Goal: Task Accomplishment & Management: Manage account settings

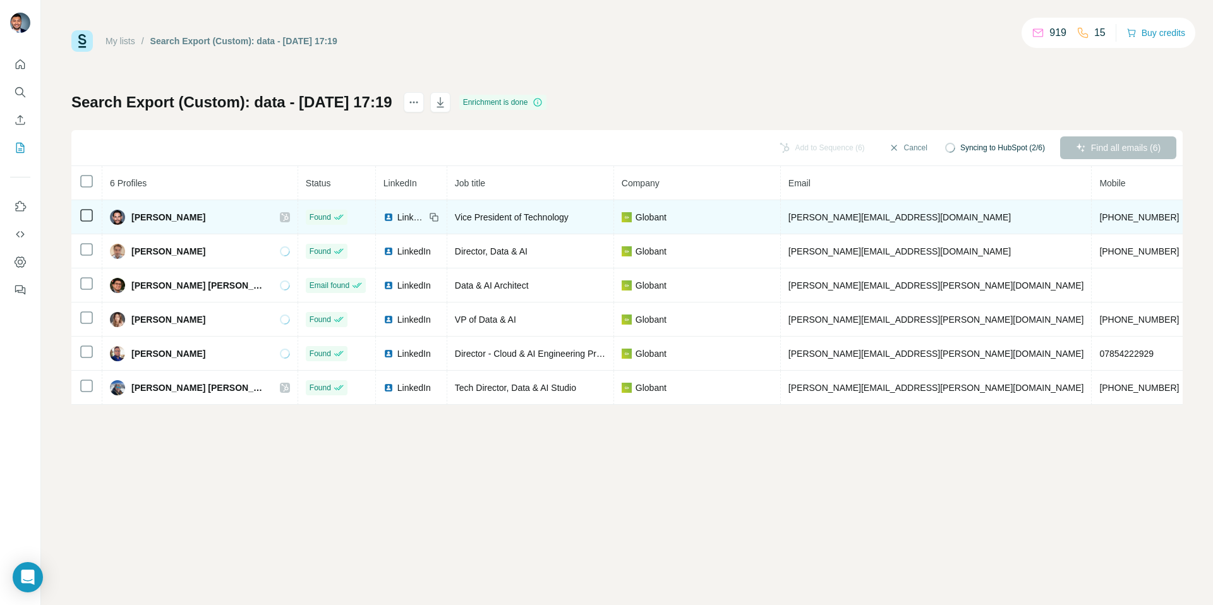
click at [281, 216] on icon at bounding box center [285, 217] width 8 height 10
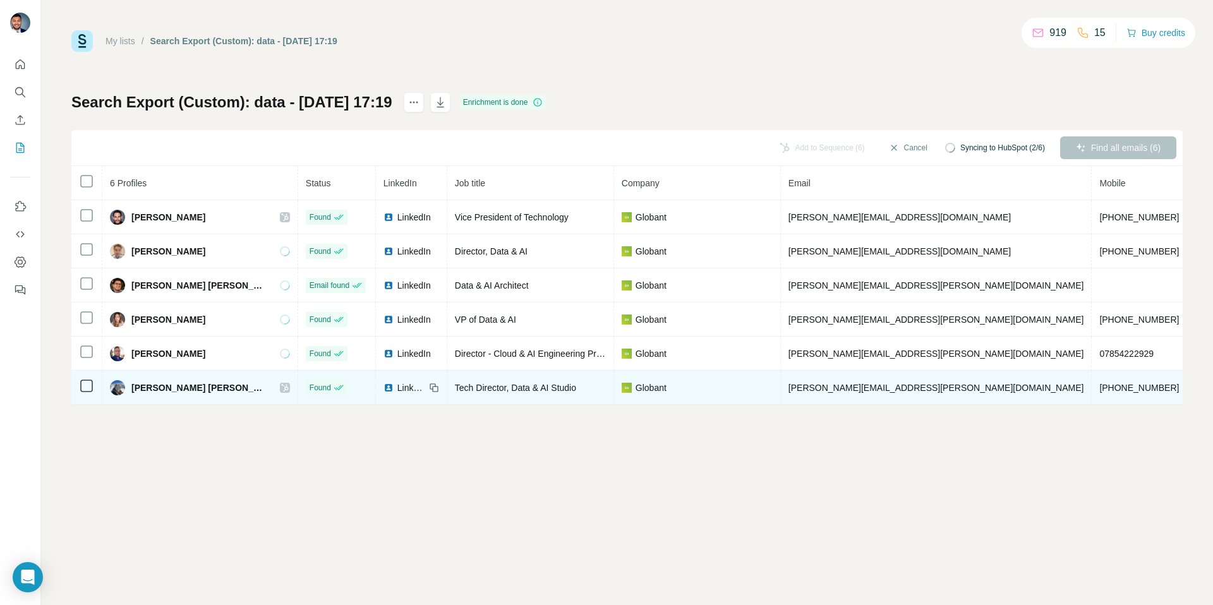
click at [281, 386] on icon at bounding box center [284, 388] width 7 height 8
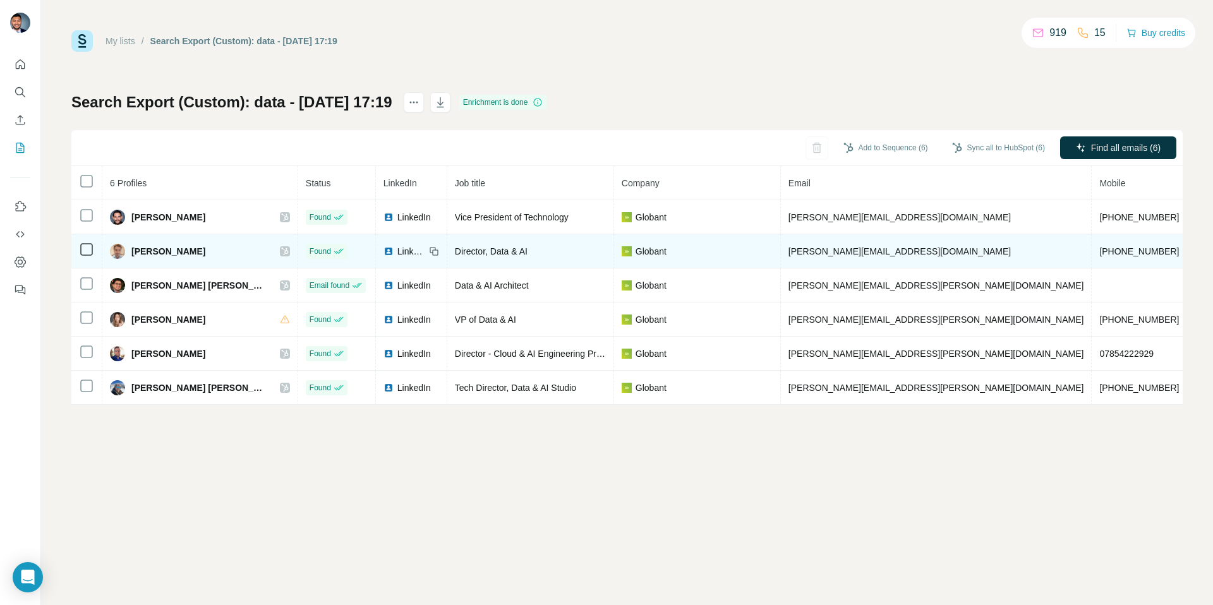
click at [249, 250] on div "Claudio Otto" at bounding box center [200, 251] width 180 height 15
click at [280, 250] on div at bounding box center [285, 251] width 10 height 10
click at [281, 251] on icon at bounding box center [285, 251] width 8 height 10
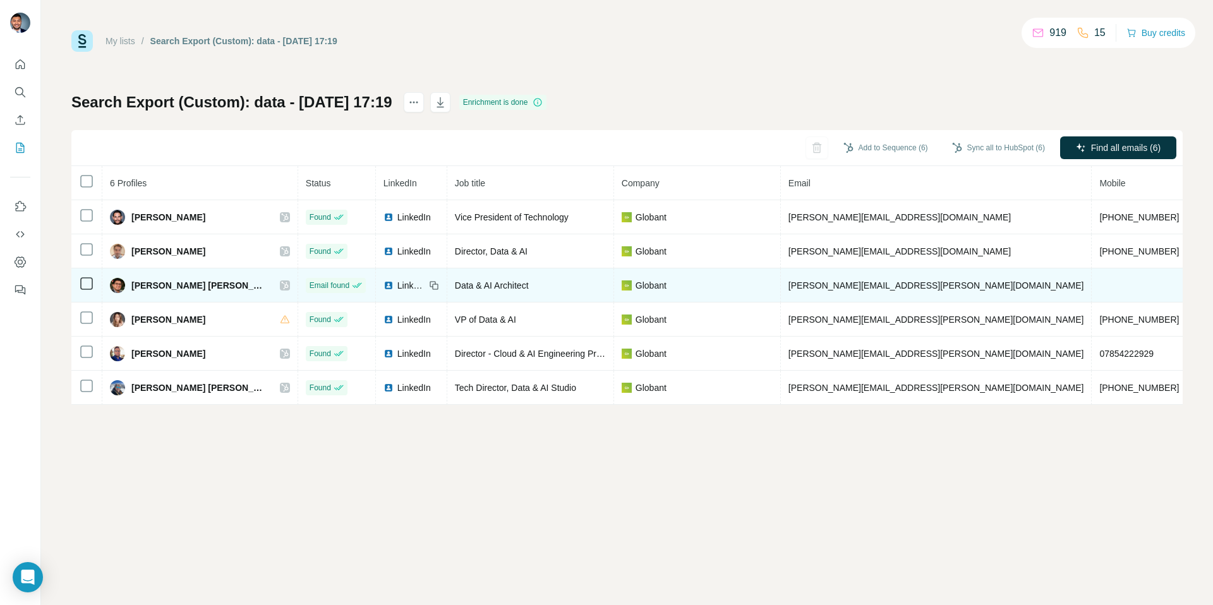
click at [280, 282] on div at bounding box center [285, 285] width 10 height 10
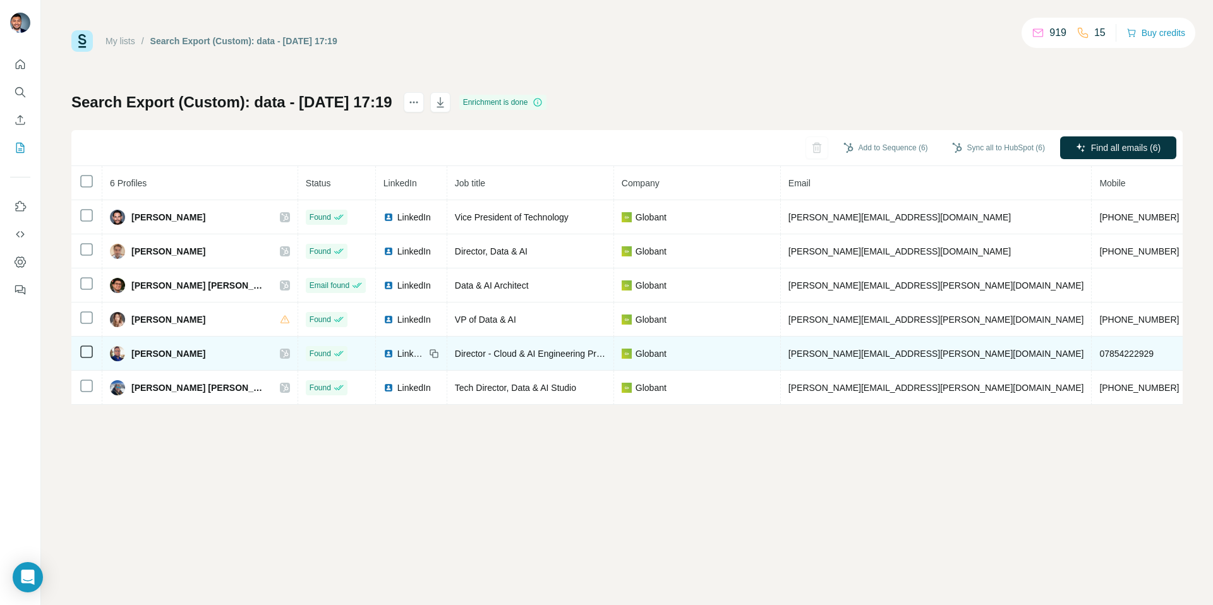
click at [281, 356] on icon at bounding box center [285, 354] width 8 height 10
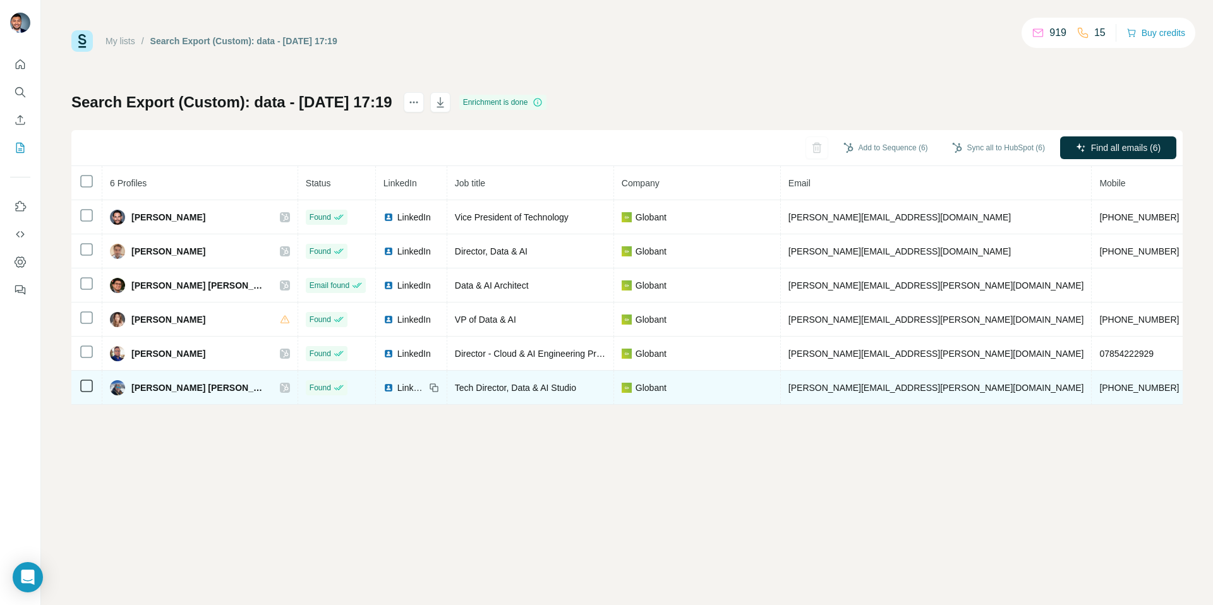
click at [280, 389] on div at bounding box center [285, 388] width 10 height 10
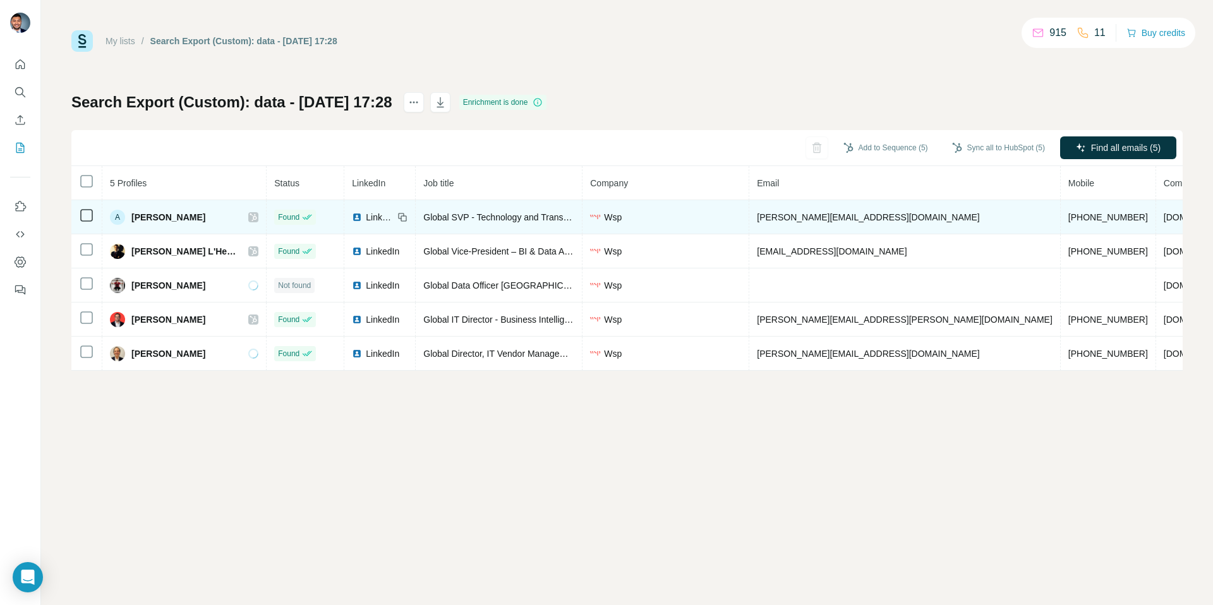
click at [238, 224] on div "A [PERSON_NAME]" at bounding box center [184, 217] width 148 height 15
click at [250, 220] on icon at bounding box center [254, 217] width 8 height 10
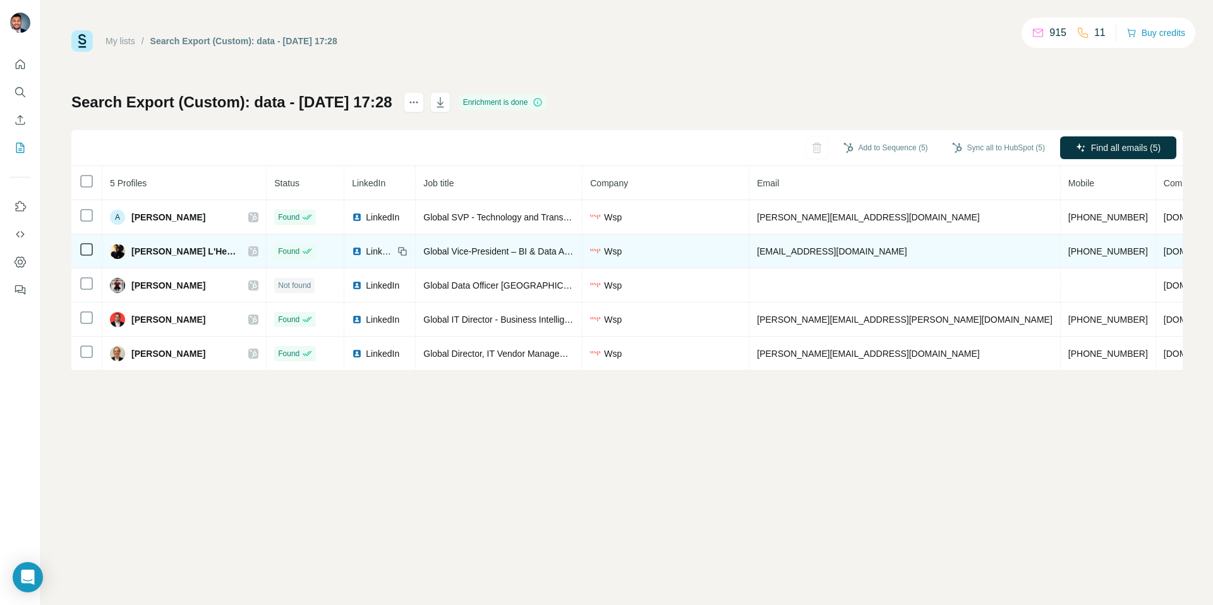
click at [248, 246] on div at bounding box center [253, 251] width 10 height 10
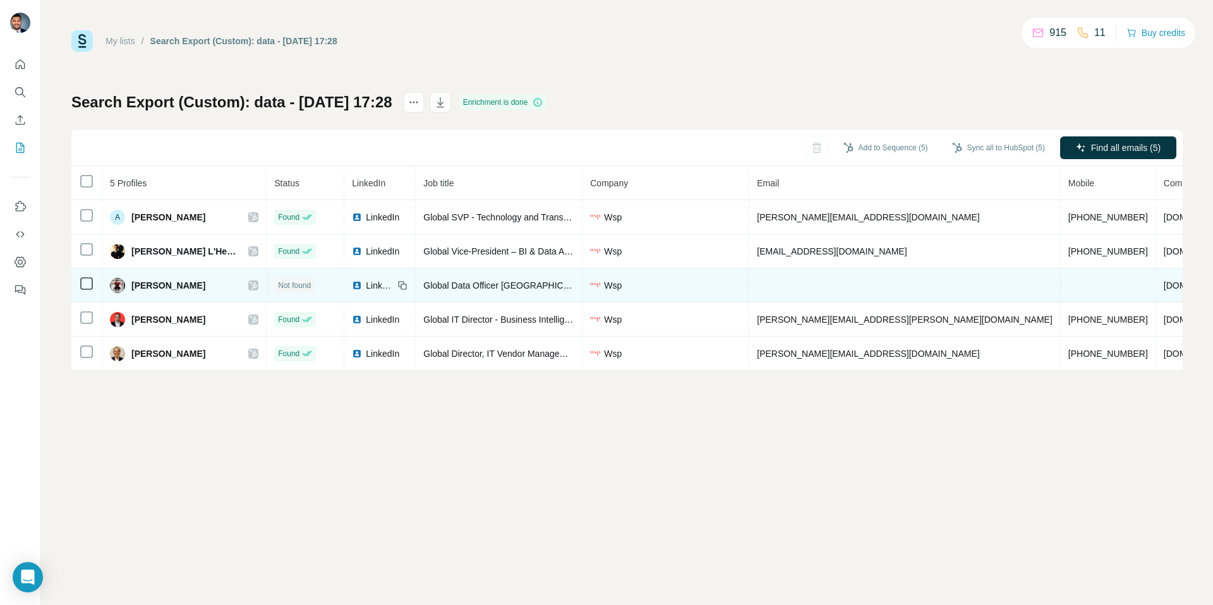
click at [250, 284] on icon at bounding box center [254, 285] width 8 height 10
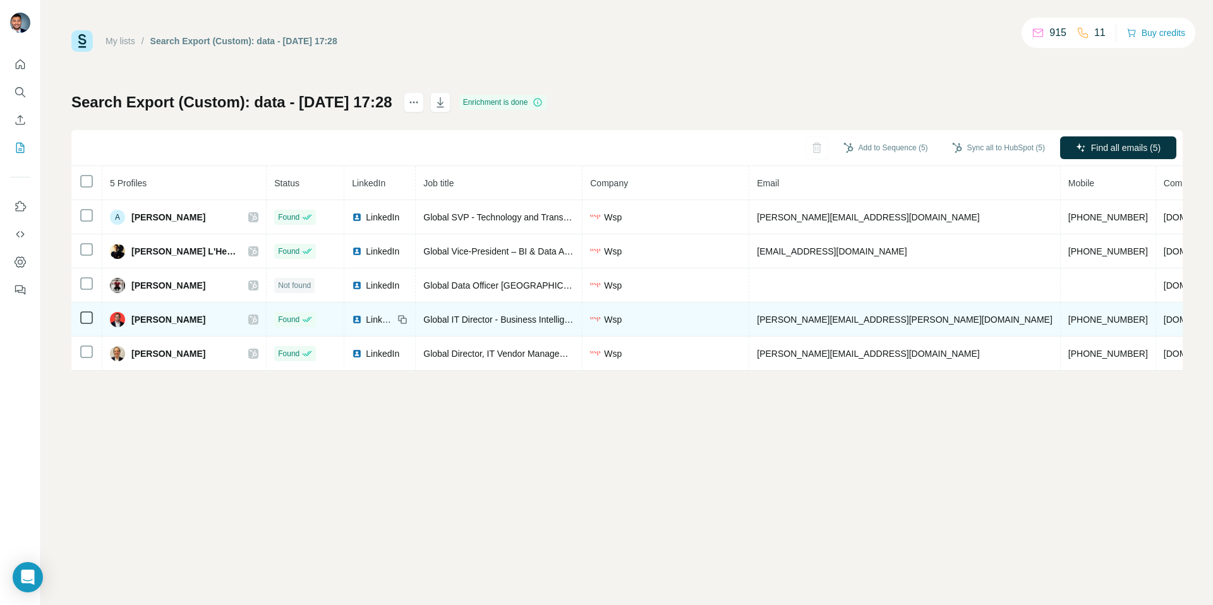
click at [250, 315] on icon at bounding box center [254, 320] width 8 height 10
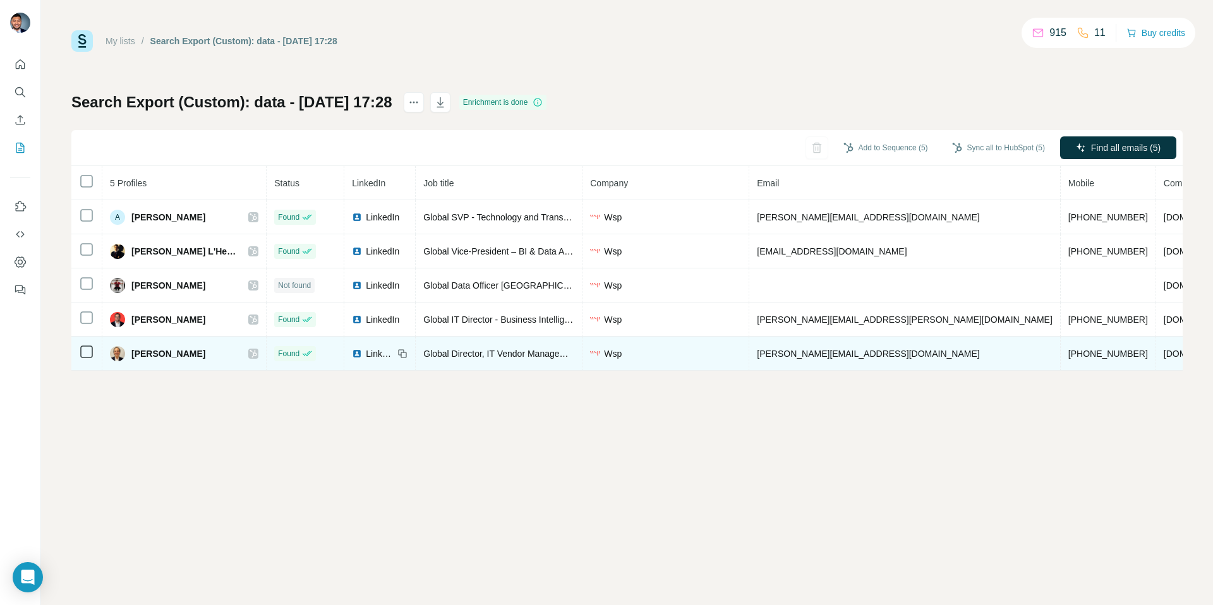
click at [250, 353] on icon at bounding box center [254, 354] width 8 height 10
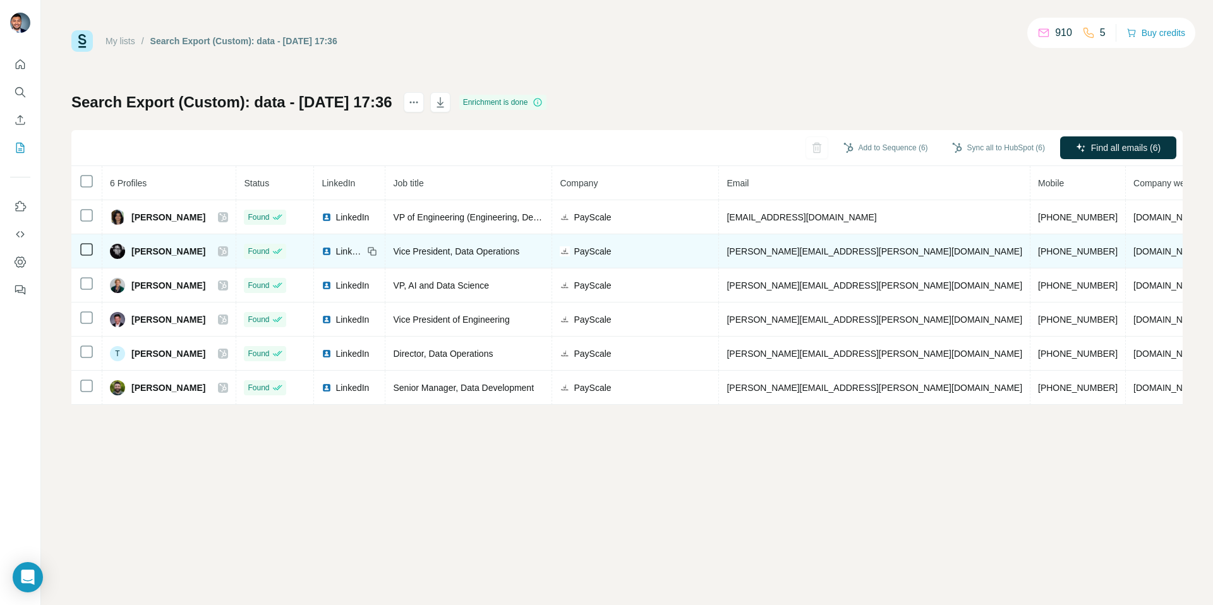
click at [219, 253] on icon at bounding box center [223, 251] width 8 height 10
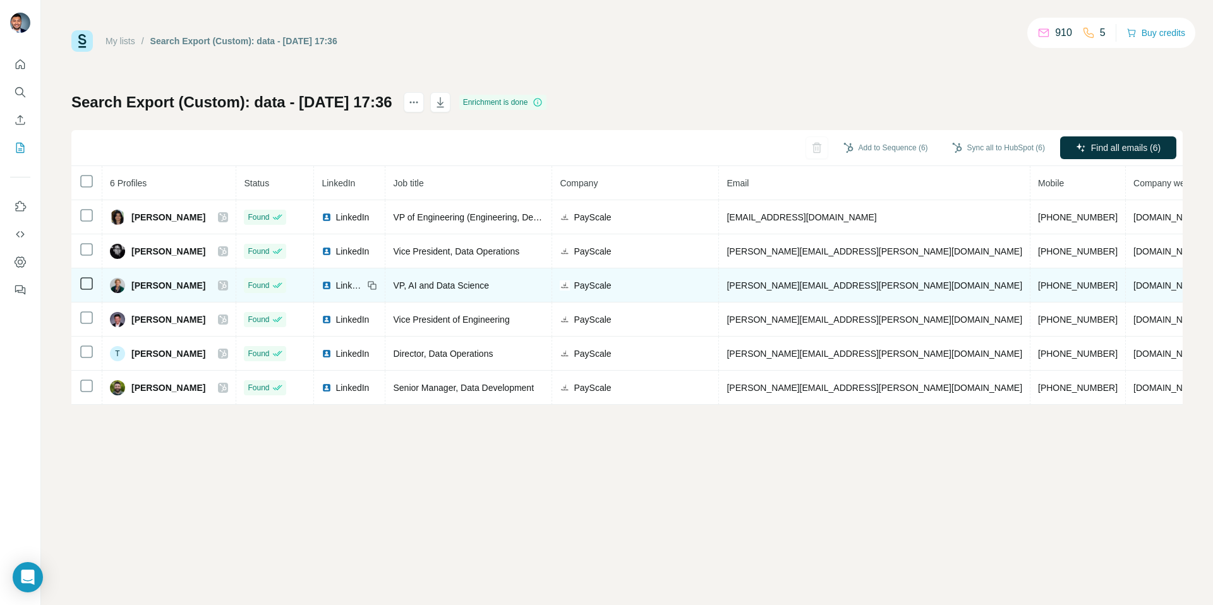
click at [219, 282] on icon at bounding box center [223, 285] width 8 height 10
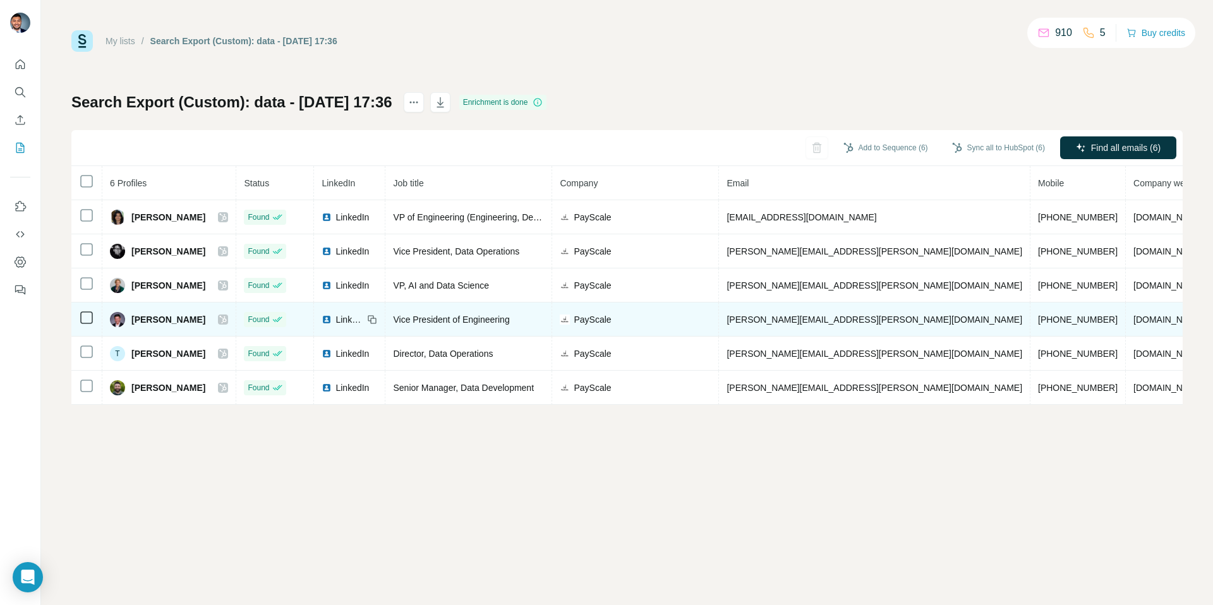
click at [219, 318] on icon at bounding box center [223, 320] width 8 height 10
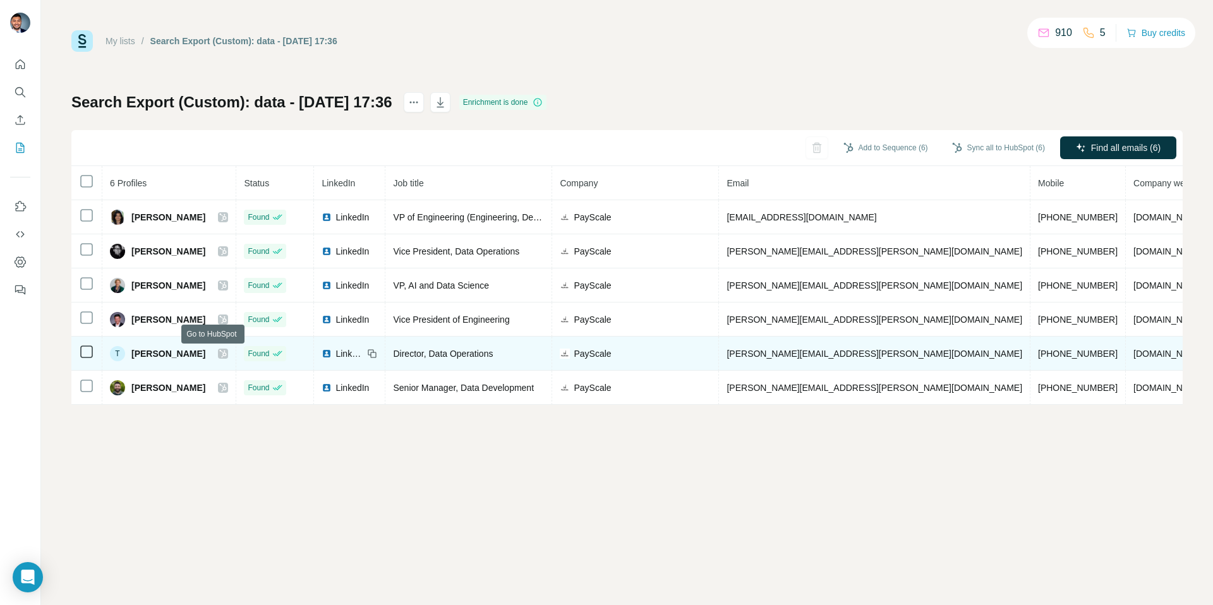
click at [219, 354] on icon at bounding box center [223, 354] width 8 height 10
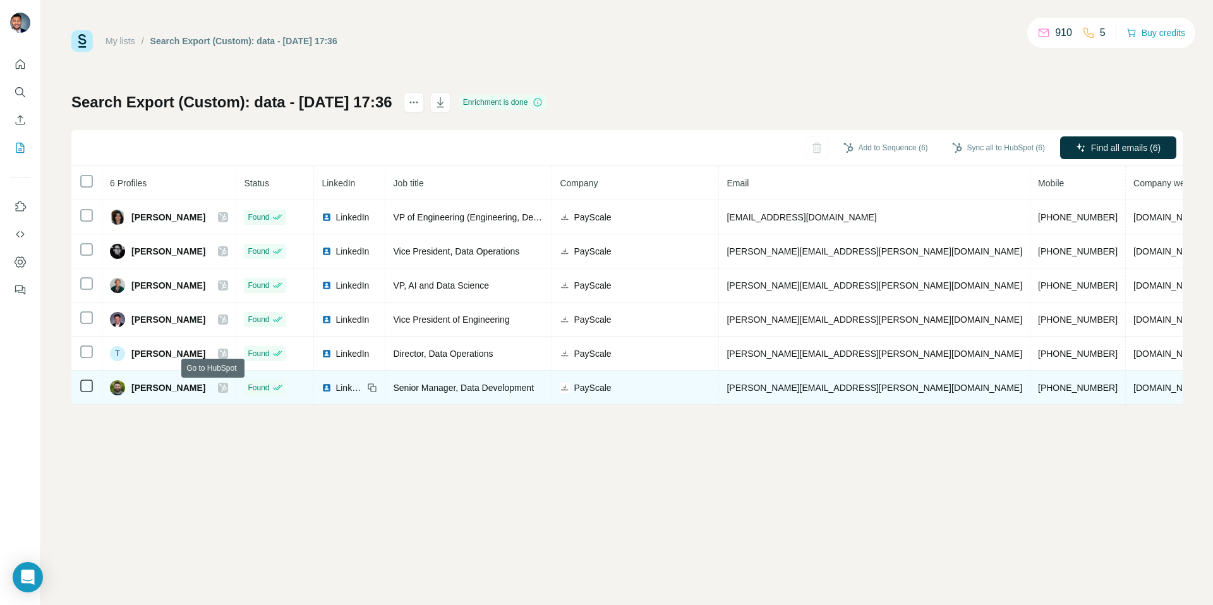
click at [219, 386] on icon at bounding box center [223, 388] width 8 height 10
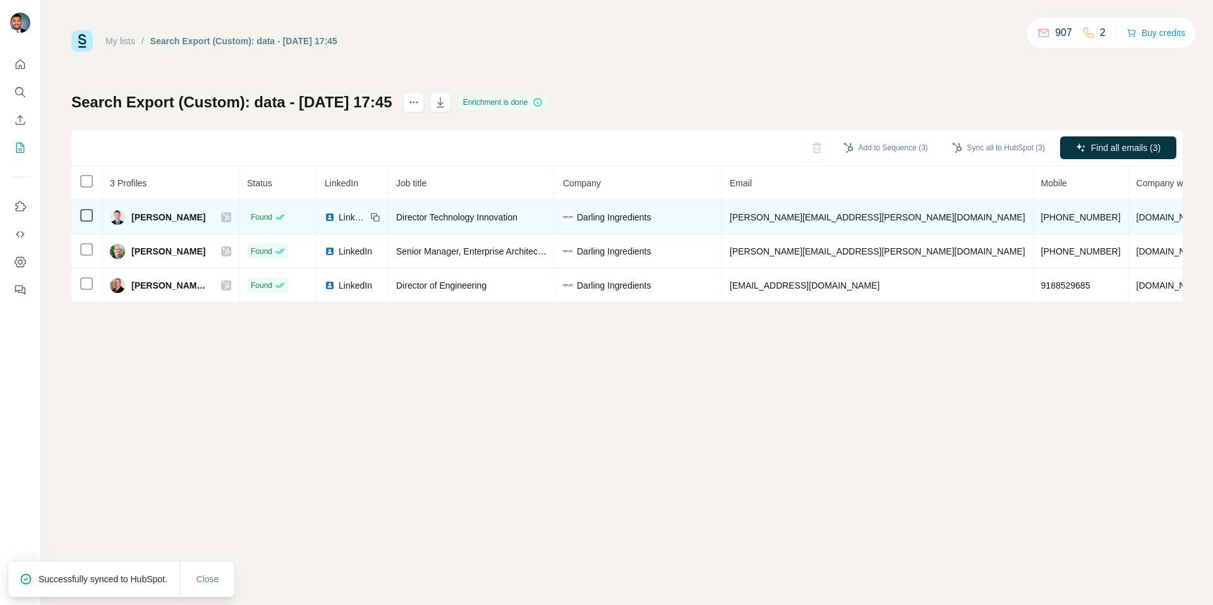
click at [230, 215] on icon at bounding box center [226, 217] width 8 height 10
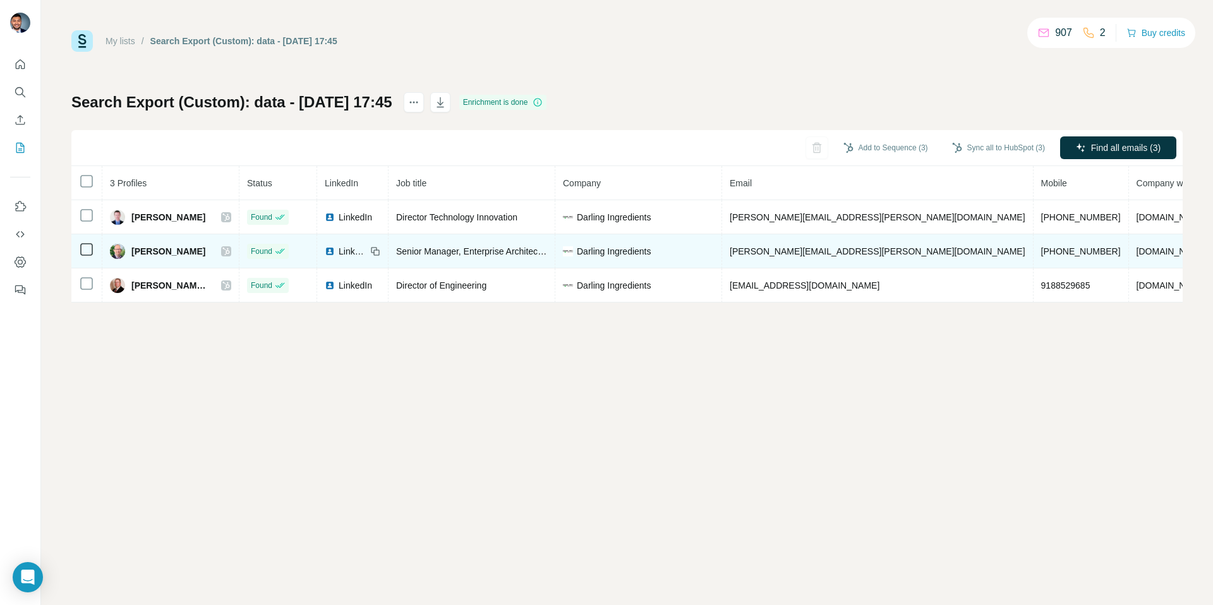
click at [229, 249] on icon at bounding box center [225, 252] width 7 height 8
click at [230, 256] on icon at bounding box center [226, 251] width 8 height 10
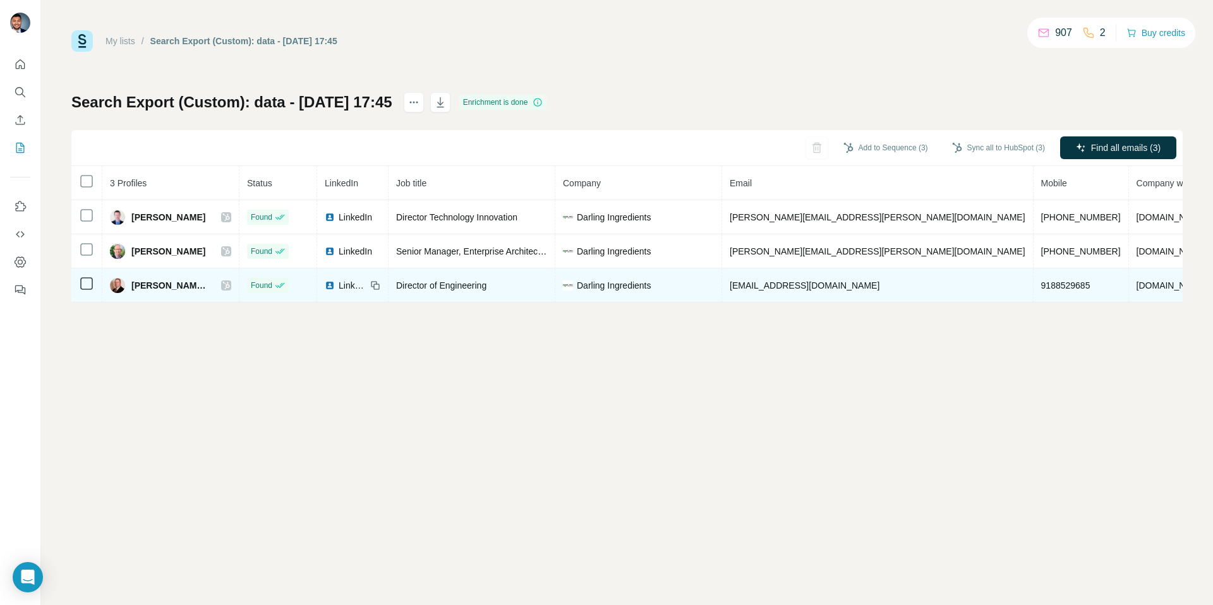
click at [229, 284] on icon at bounding box center [225, 286] width 7 height 8
